Goal: Find specific page/section: Find specific page/section

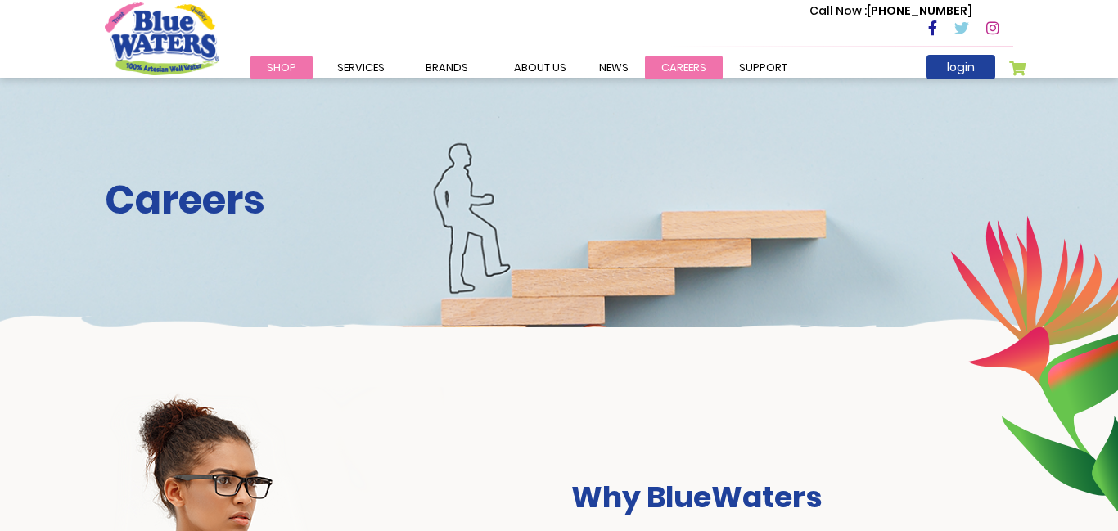
click at [677, 73] on link "careers" at bounding box center [684, 68] width 78 height 24
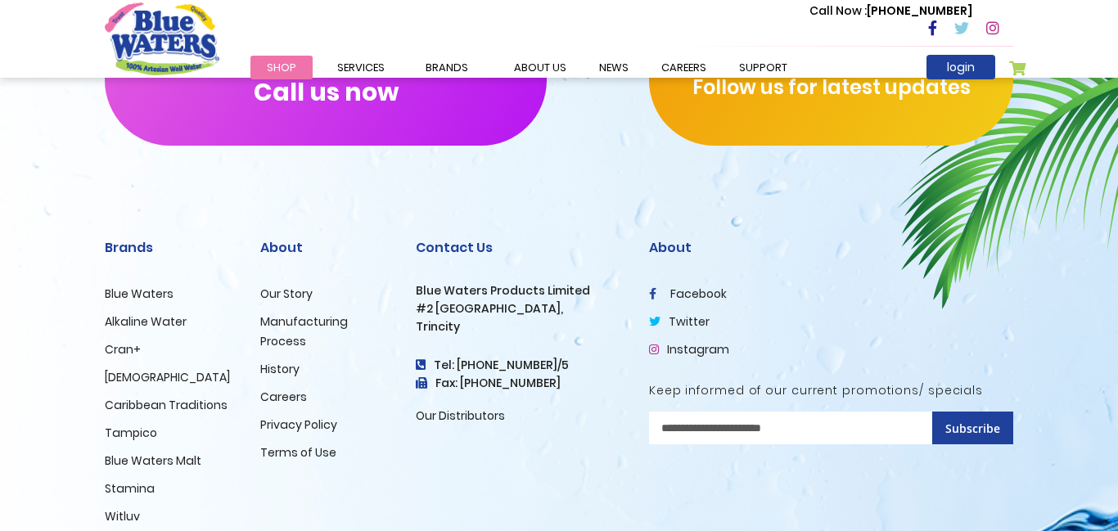
scroll to position [1070, 0]
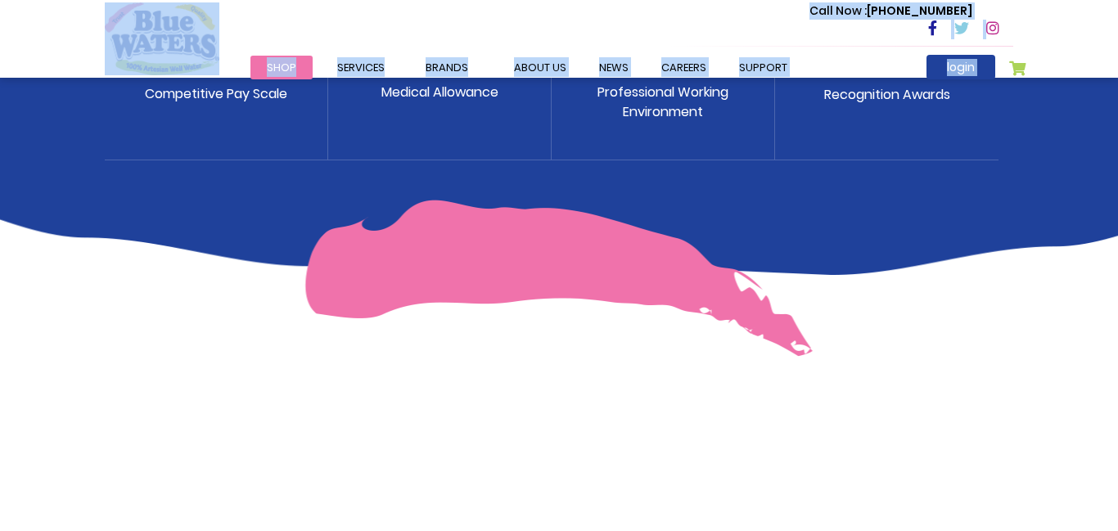
drag, startPoint x: 1117, startPoint y: 110, endPoint x: 1065, endPoint y: 204, distance: 106.6
click at [1065, 204] on div "Careers Why BlueWaters Blue Waters management and employees work daily to creat…" at bounding box center [559, 62] width 1118 height 2265
